Goal: Find specific page/section: Find specific page/section

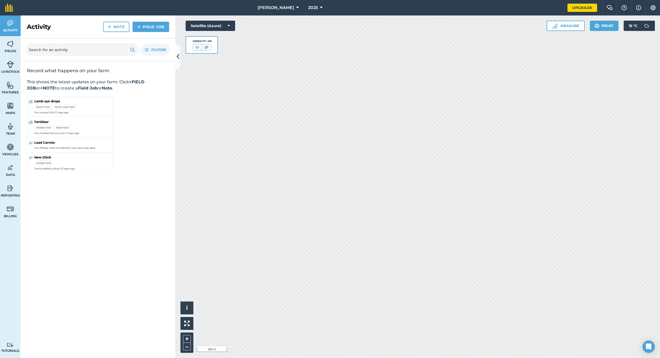
click at [177, 68] on button at bounding box center [177, 57] width 5 height 26
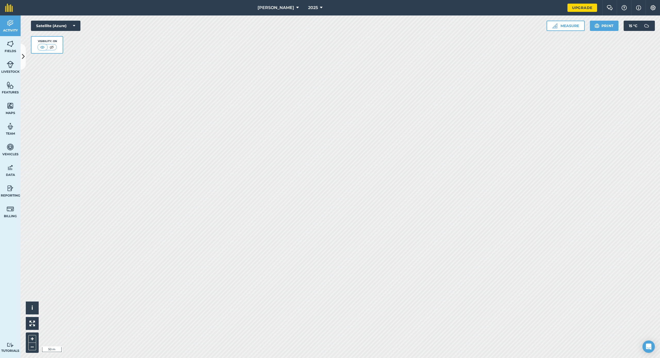
click at [52, 47] on img at bounding box center [51, 47] width 6 height 5
click at [46, 47] on img at bounding box center [42, 47] width 6 height 5
click at [50, 30] on button "Satellite (Azure)" at bounding box center [56, 26] width 50 height 10
click at [57, 43] on button "Satellite (Mapbox)" at bounding box center [56, 46] width 50 height 10
click at [47, 36] on div "Visibility: On" at bounding box center [47, 45] width 32 height 18
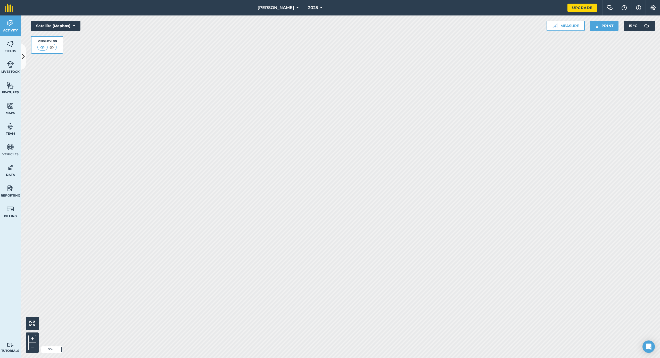
click at [48, 34] on div "Satellite (Mapbox) Visibility: On" at bounding box center [56, 37] width 50 height 33
click at [49, 30] on button "Satellite (Mapbox)" at bounding box center [56, 26] width 50 height 10
click at [4, 54] on link "Fields" at bounding box center [10, 46] width 21 height 21
